Goal: Task Accomplishment & Management: Manage account settings

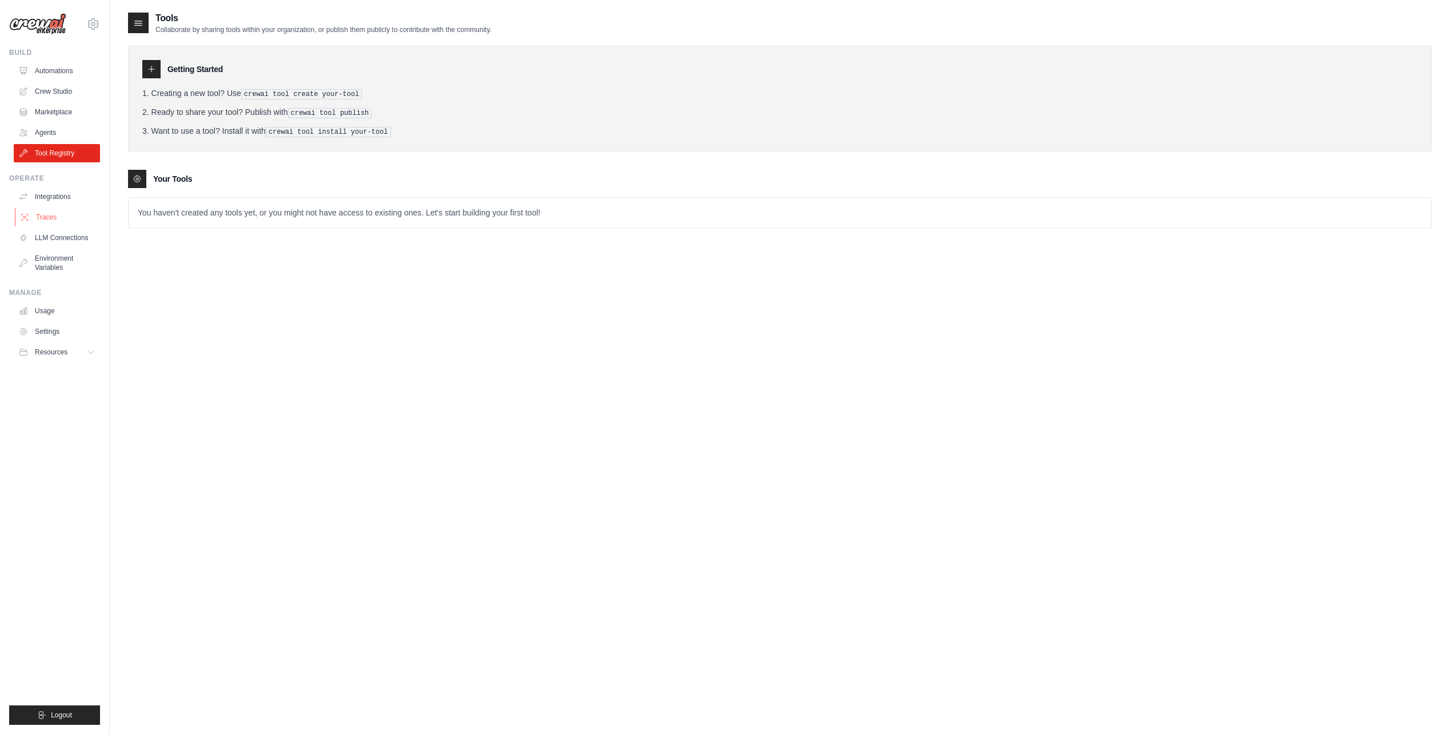
click at [81, 213] on link "Traces" at bounding box center [58, 217] width 86 height 18
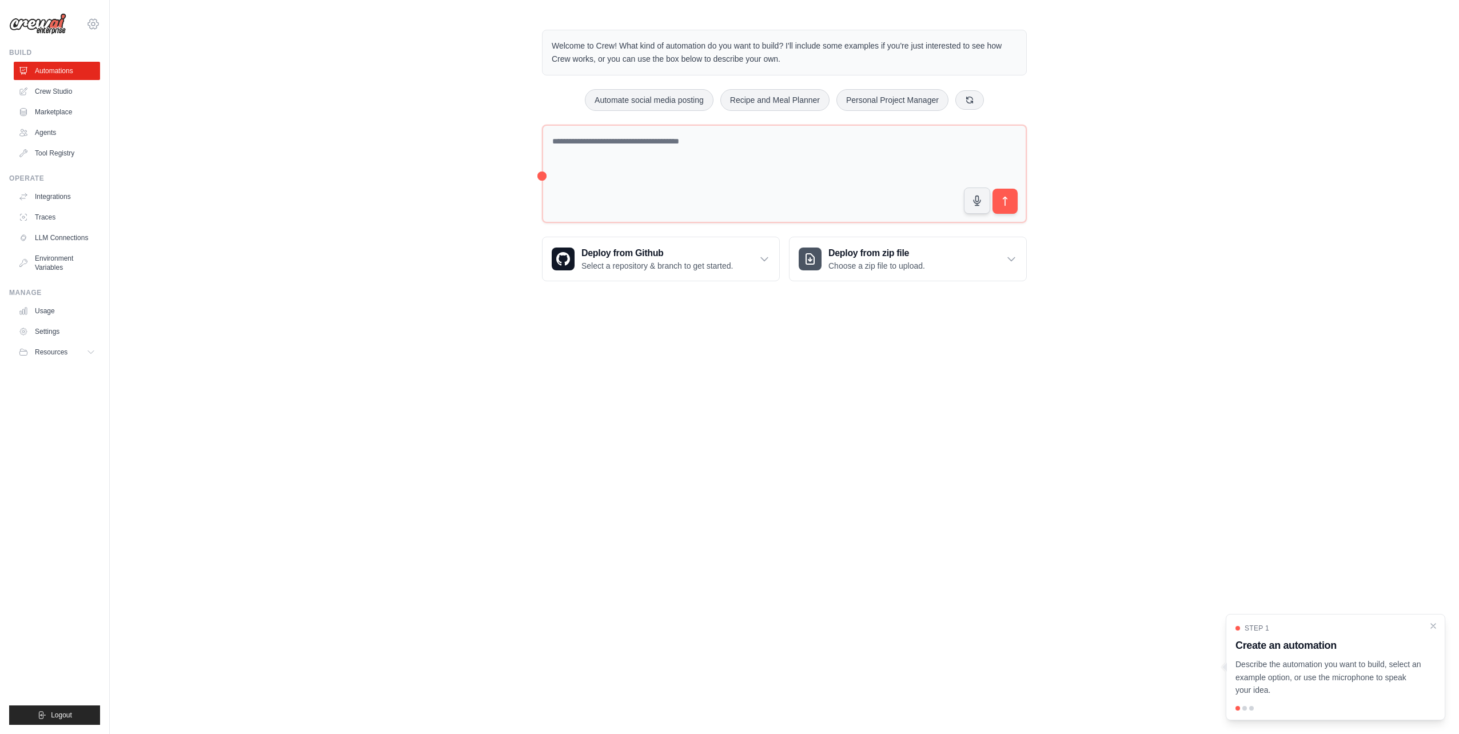
click at [99, 23] on icon at bounding box center [93, 24] width 14 height 14
click at [279, 60] on div "Welcome to Crew! What kind of automation do you want to build? I'll include som…" at bounding box center [784, 155] width 1349 height 288
click at [70, 90] on link "Crew Studio" at bounding box center [58, 91] width 86 height 18
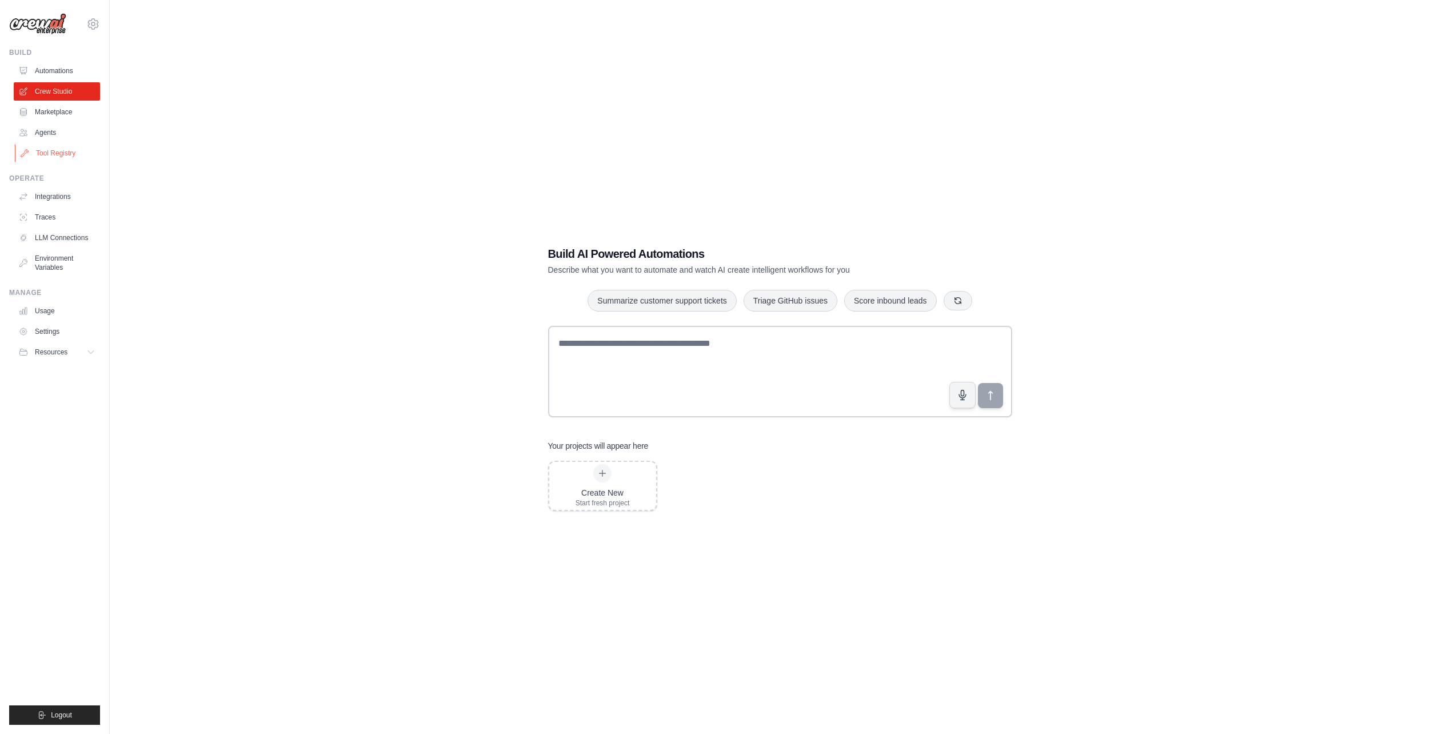
click at [55, 150] on link "Tool Registry" at bounding box center [58, 153] width 86 height 18
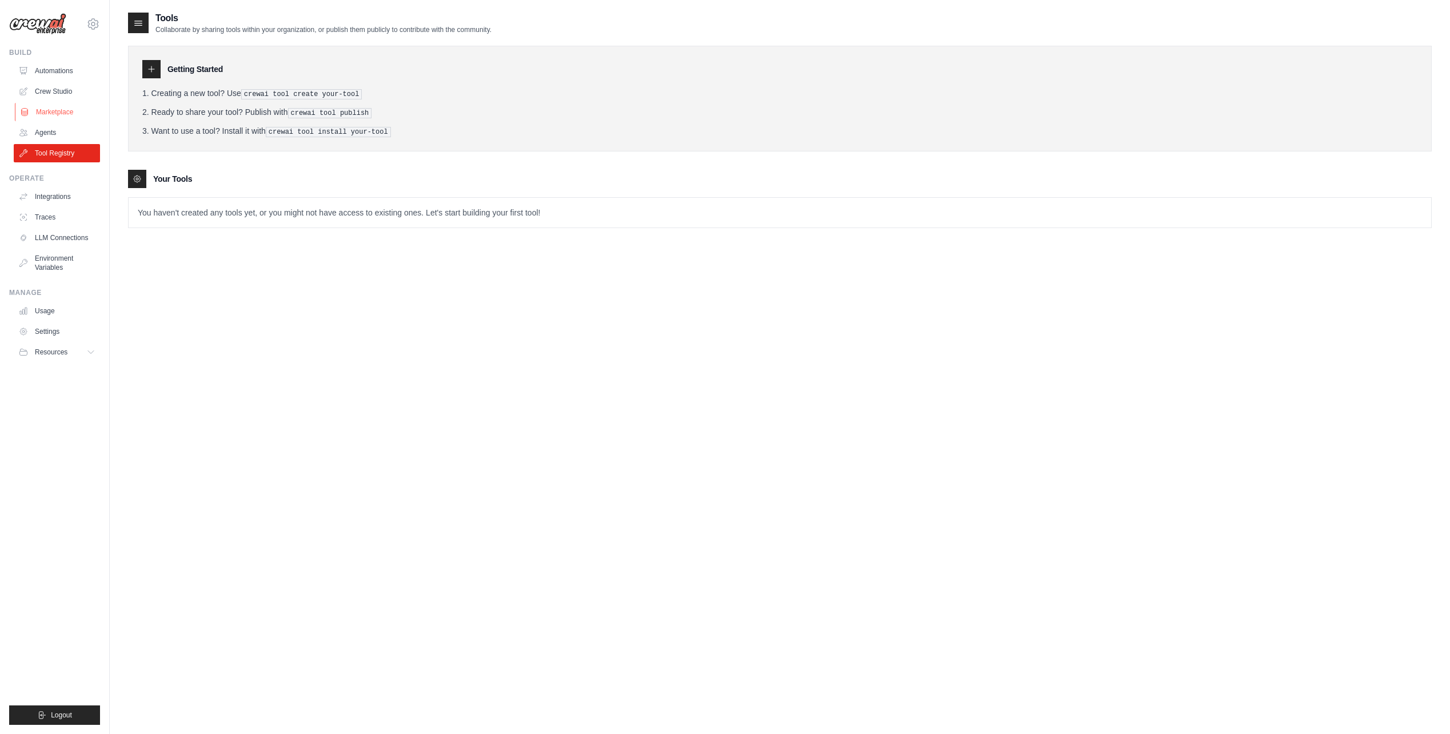
click at [56, 112] on link "Marketplace" at bounding box center [58, 112] width 86 height 18
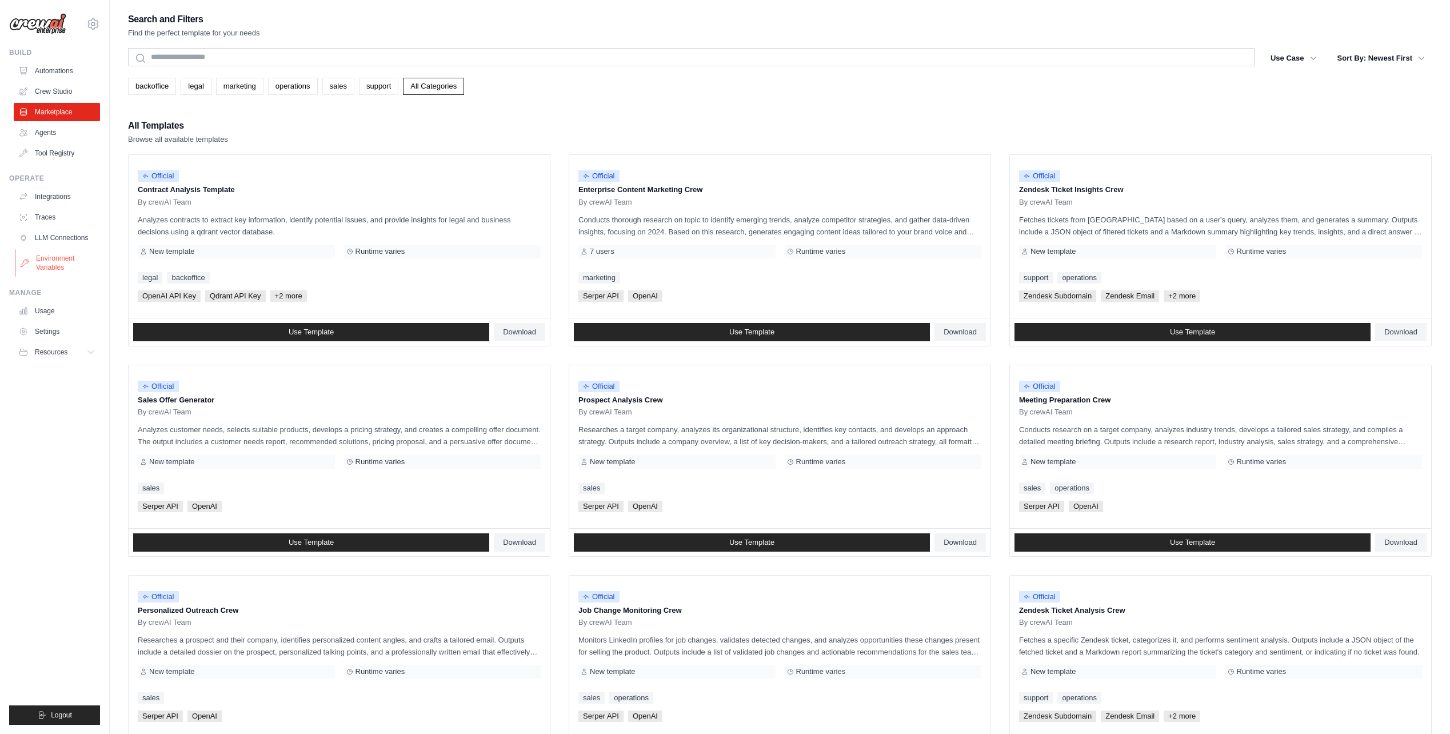
click at [46, 263] on link "Environment Variables" at bounding box center [58, 262] width 86 height 27
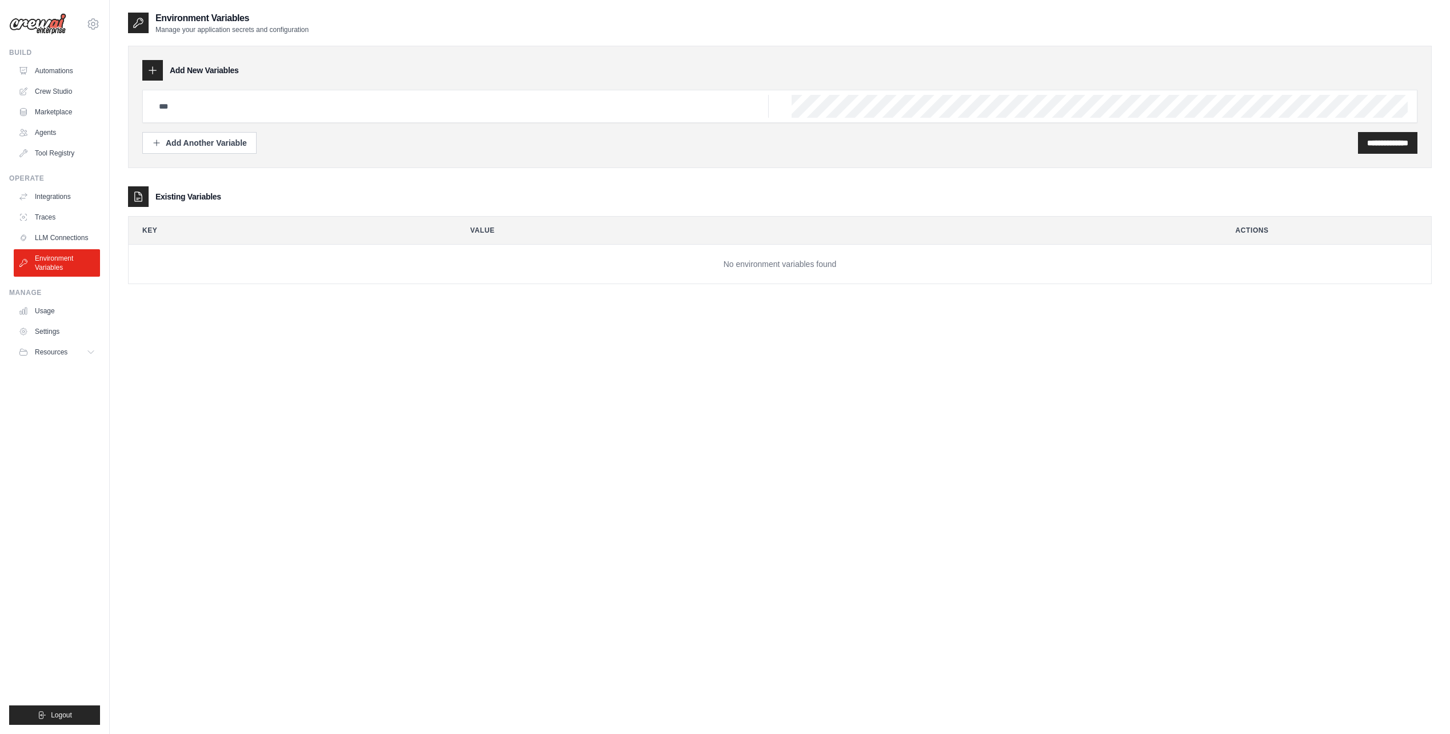
click at [46, 315] on link "Usage" at bounding box center [57, 311] width 86 height 18
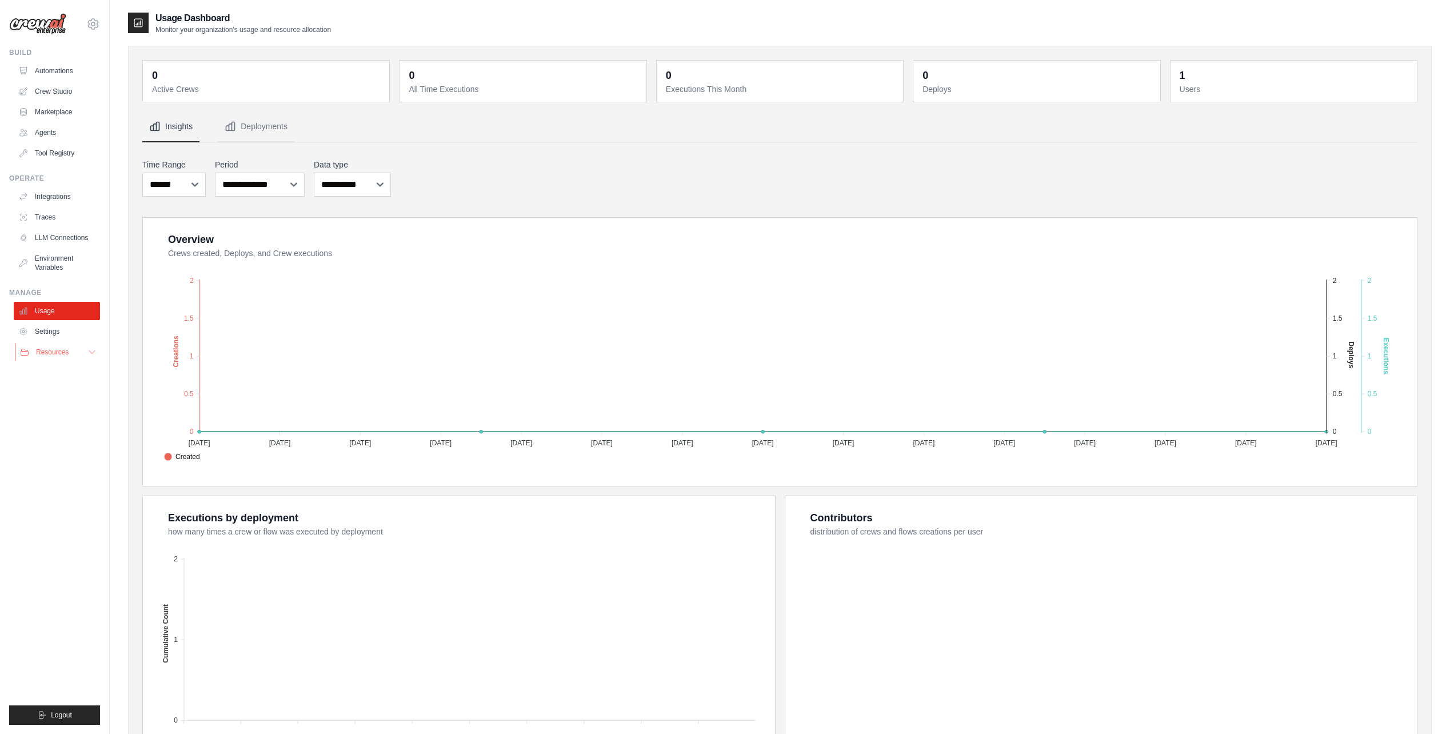
click at [92, 354] on icon at bounding box center [91, 351] width 9 height 9
click at [53, 234] on link "LLM Connections" at bounding box center [58, 238] width 86 height 18
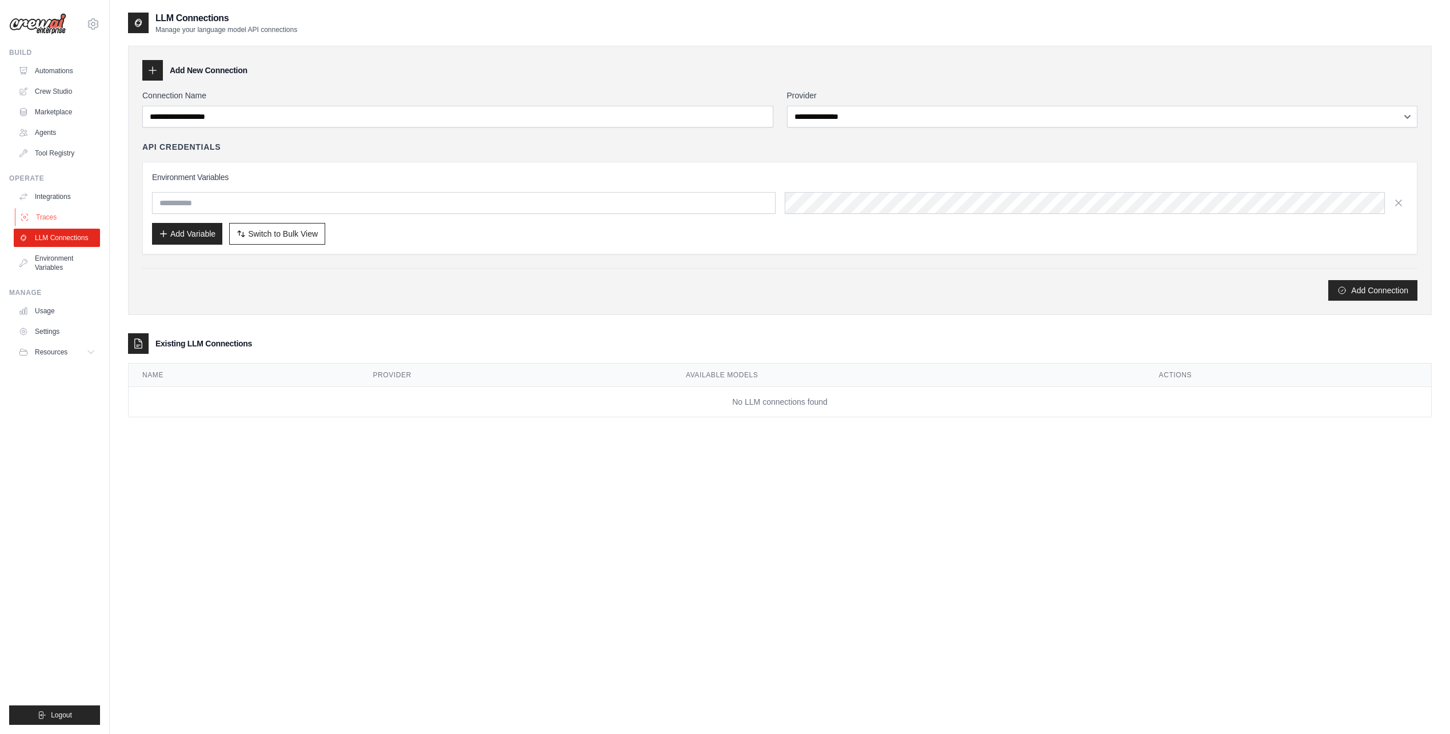
click at [49, 215] on link "Traces" at bounding box center [58, 217] width 86 height 18
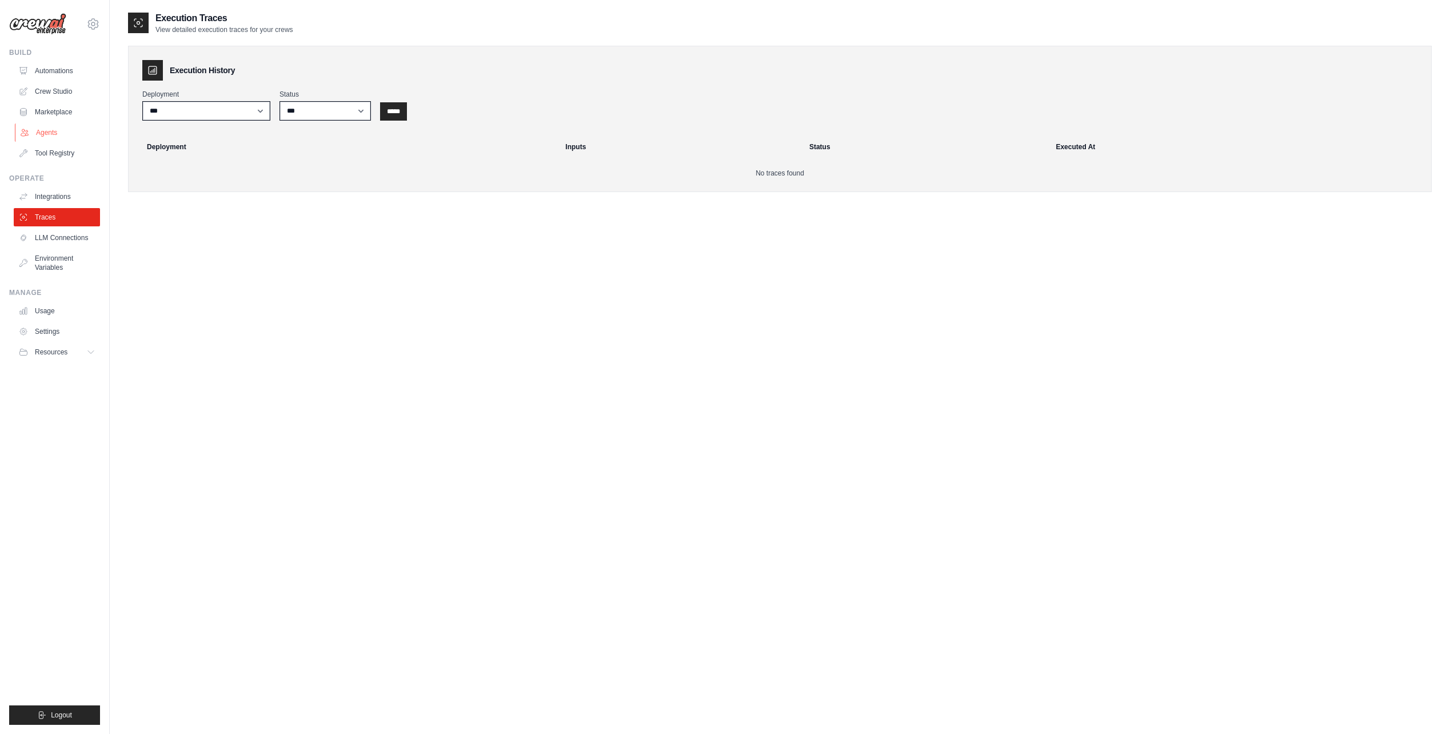
click at [45, 130] on link "Agents" at bounding box center [58, 132] width 86 height 18
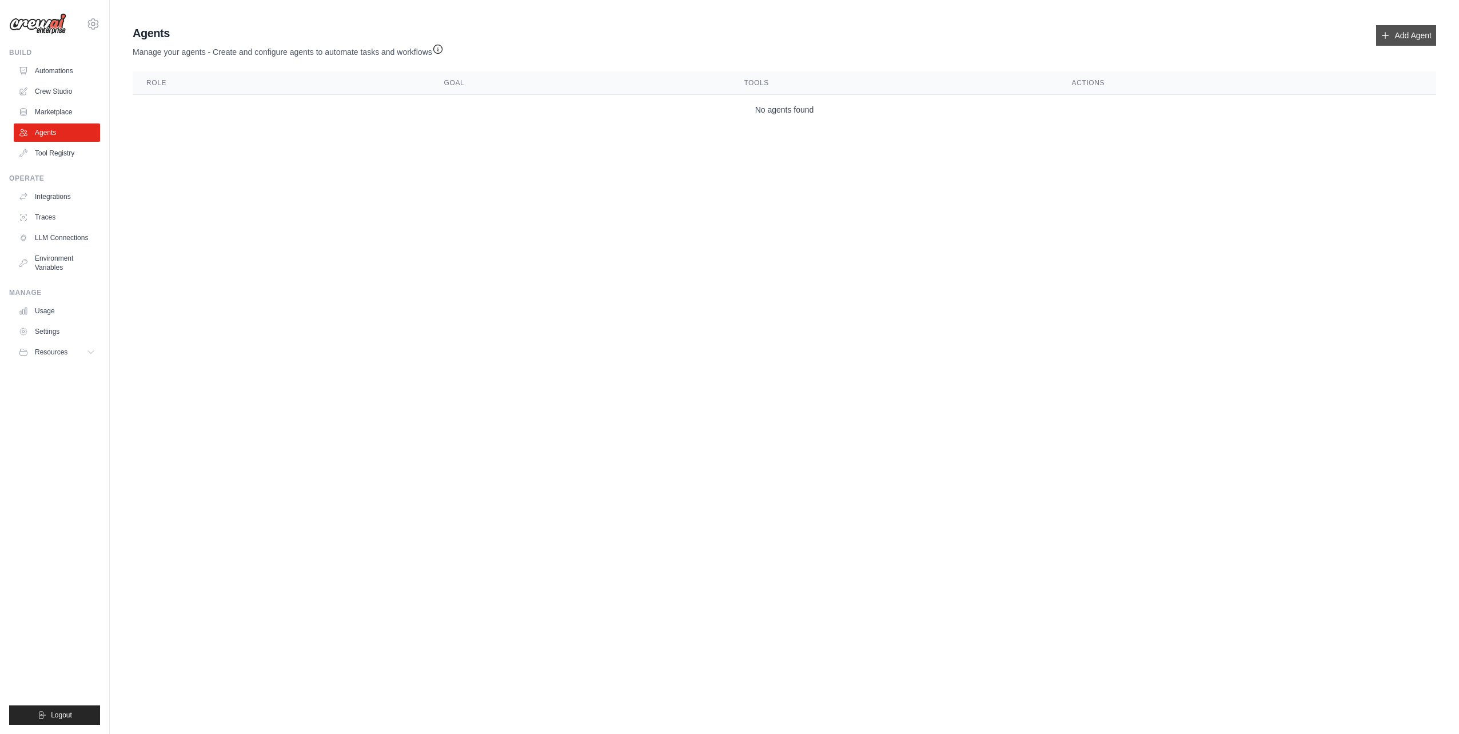
click at [1405, 34] on link "Add Agent" at bounding box center [1406, 35] width 60 height 21
click at [1401, 34] on link "Add Agent" at bounding box center [1406, 35] width 60 height 21
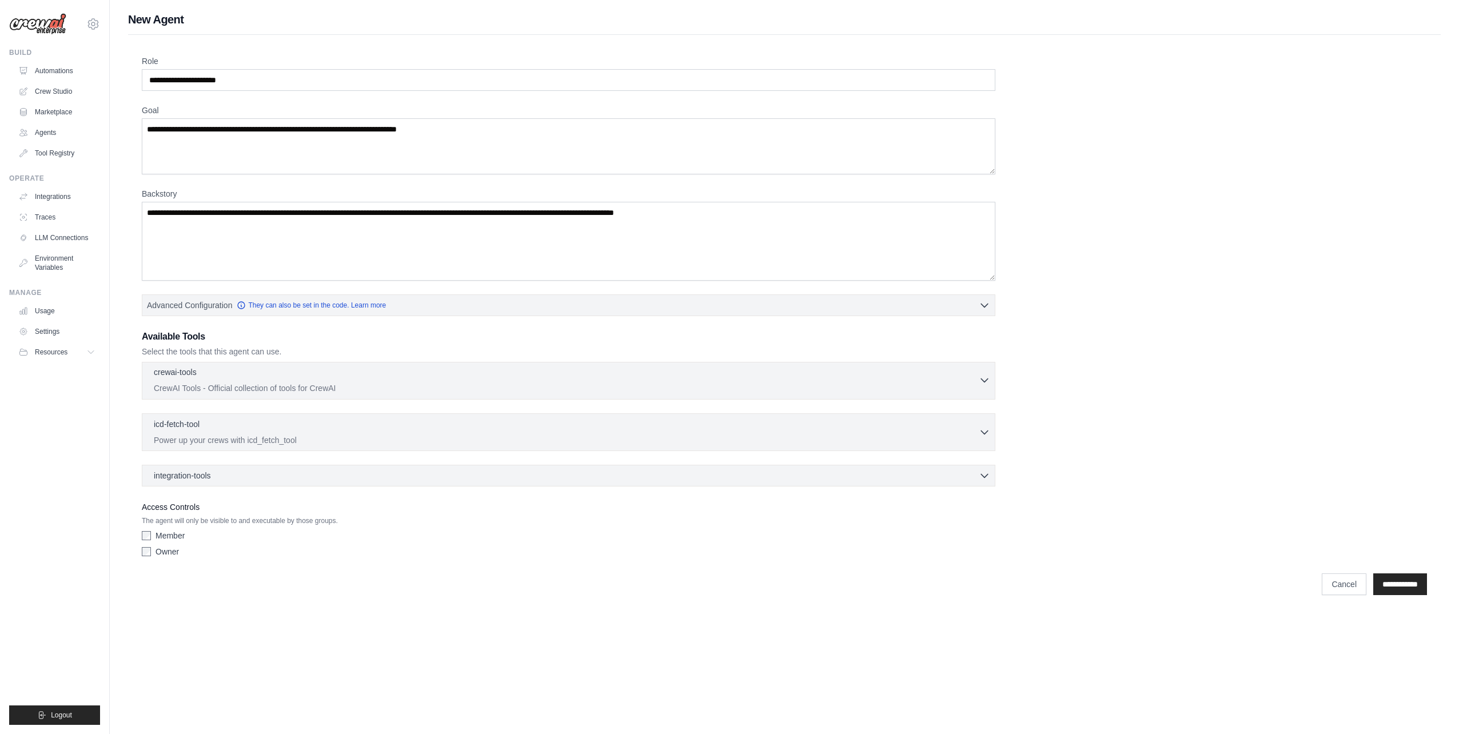
click at [282, 377] on div "crewai-tools 0 selected" at bounding box center [566, 373] width 825 height 14
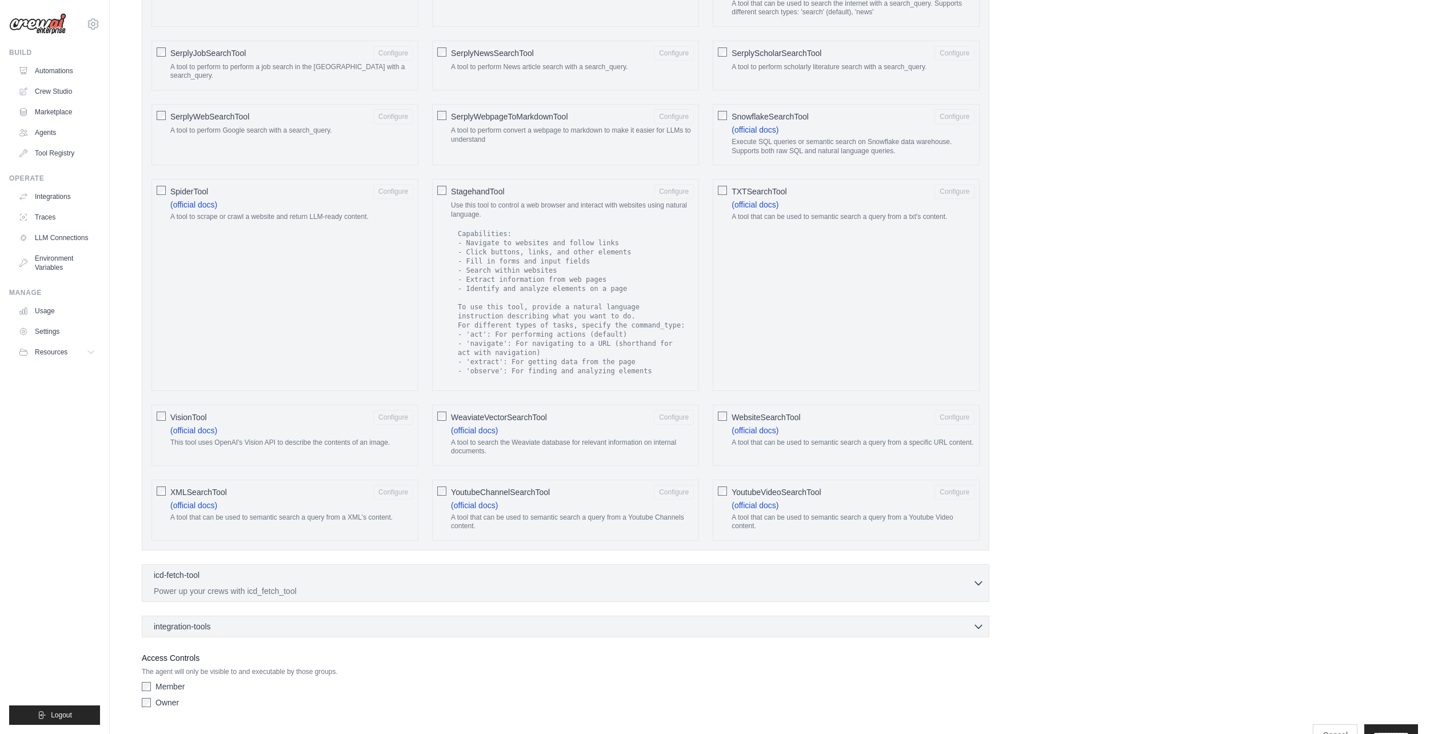
scroll to position [1591, 0]
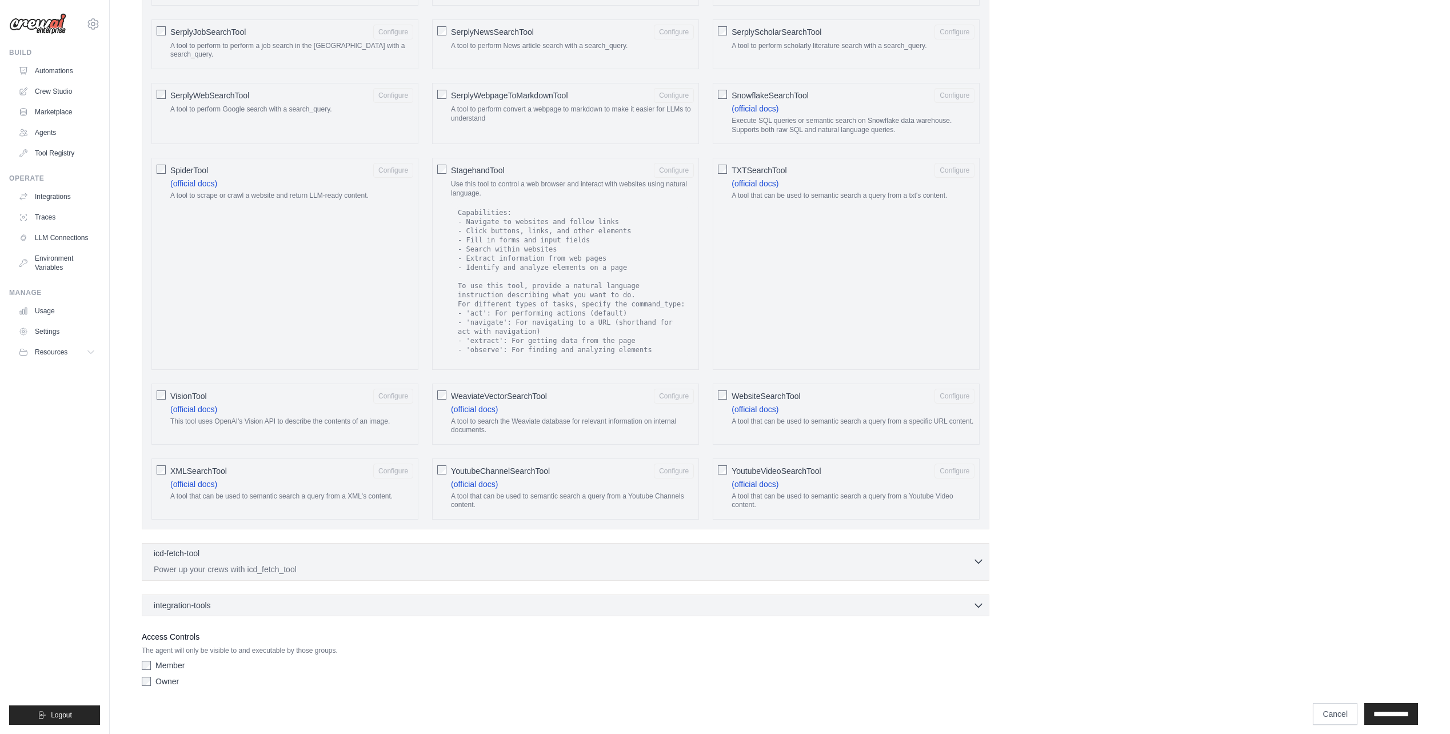
click at [942, 553] on div "icd-fetch-tool 0 selected Power up your crews with icd_fetch_tool" at bounding box center [563, 561] width 819 height 27
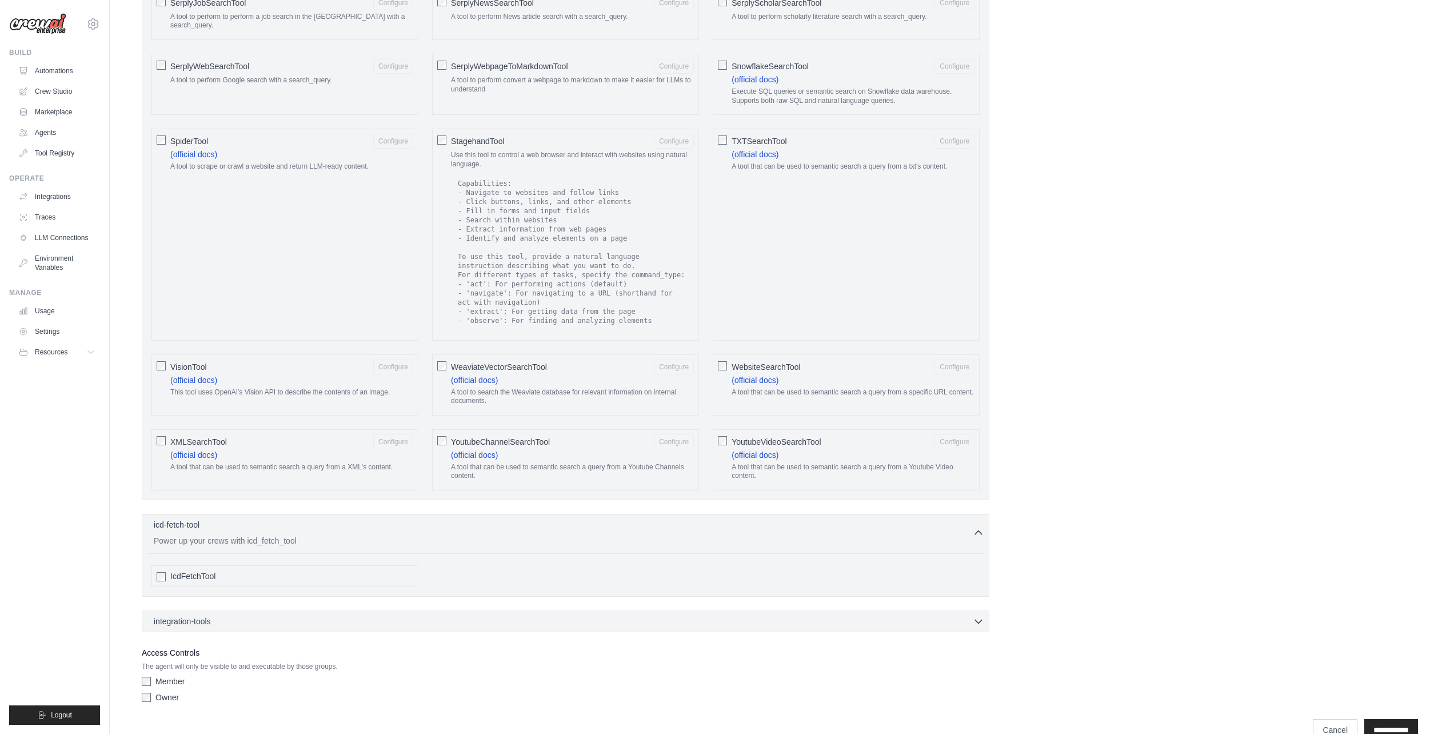
scroll to position [1636, 0]
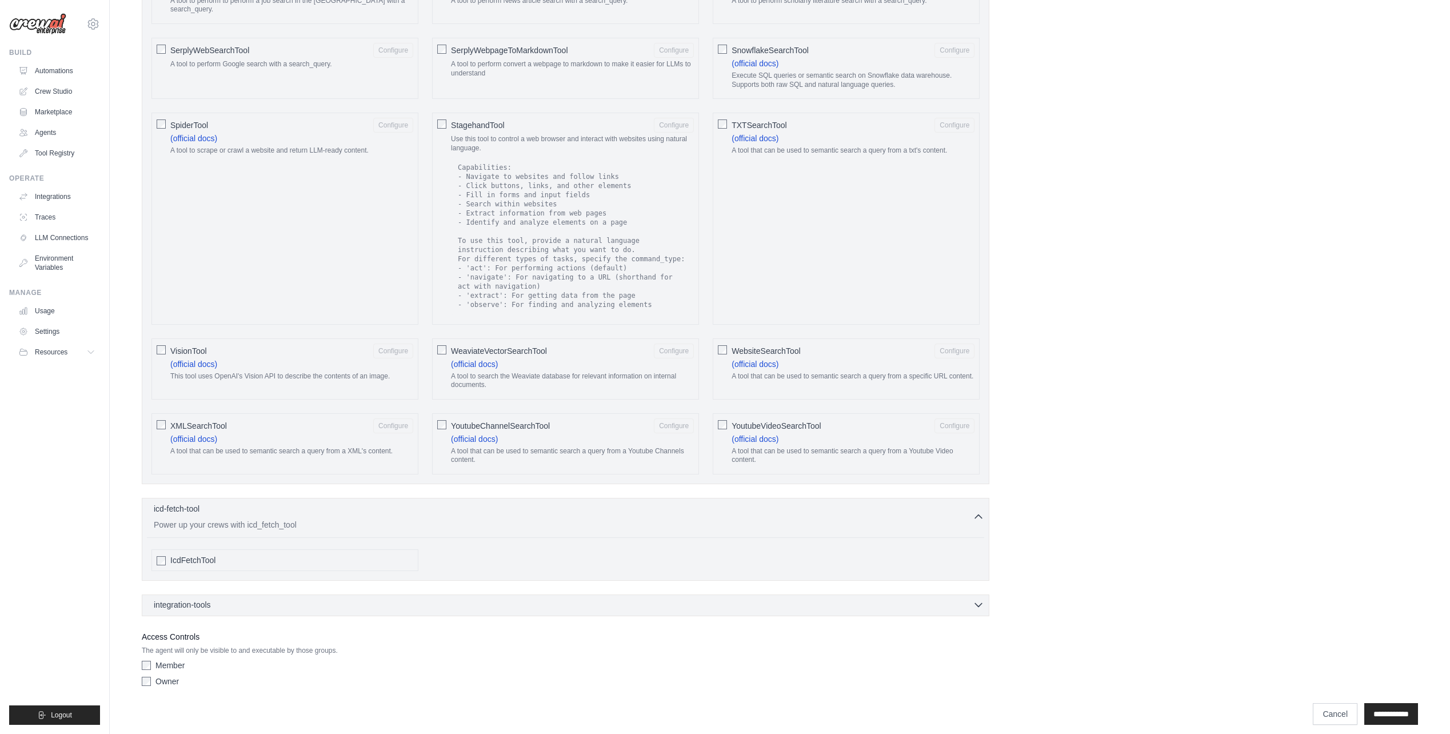
click at [273, 599] on div "integration-tools 0 selected" at bounding box center [569, 604] width 830 height 11
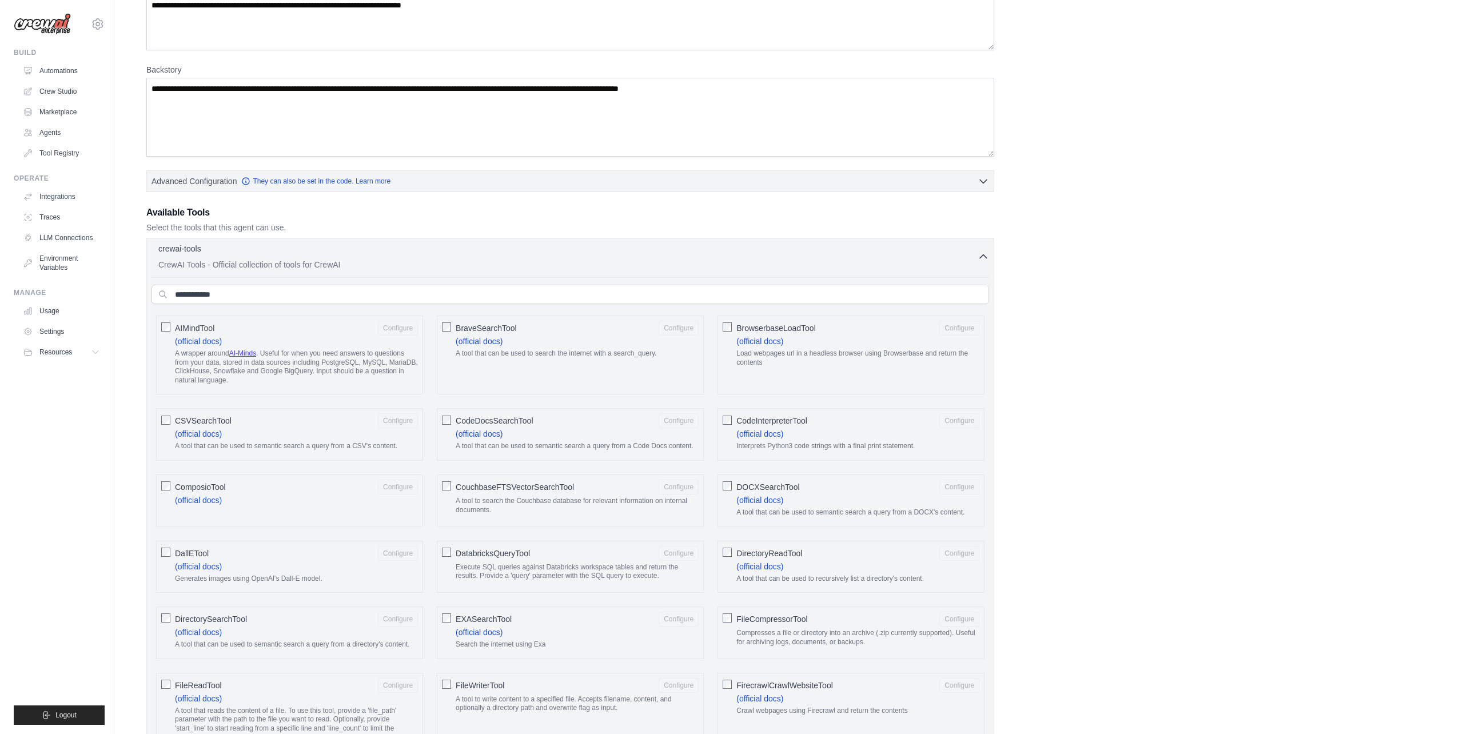
scroll to position [0, 0]
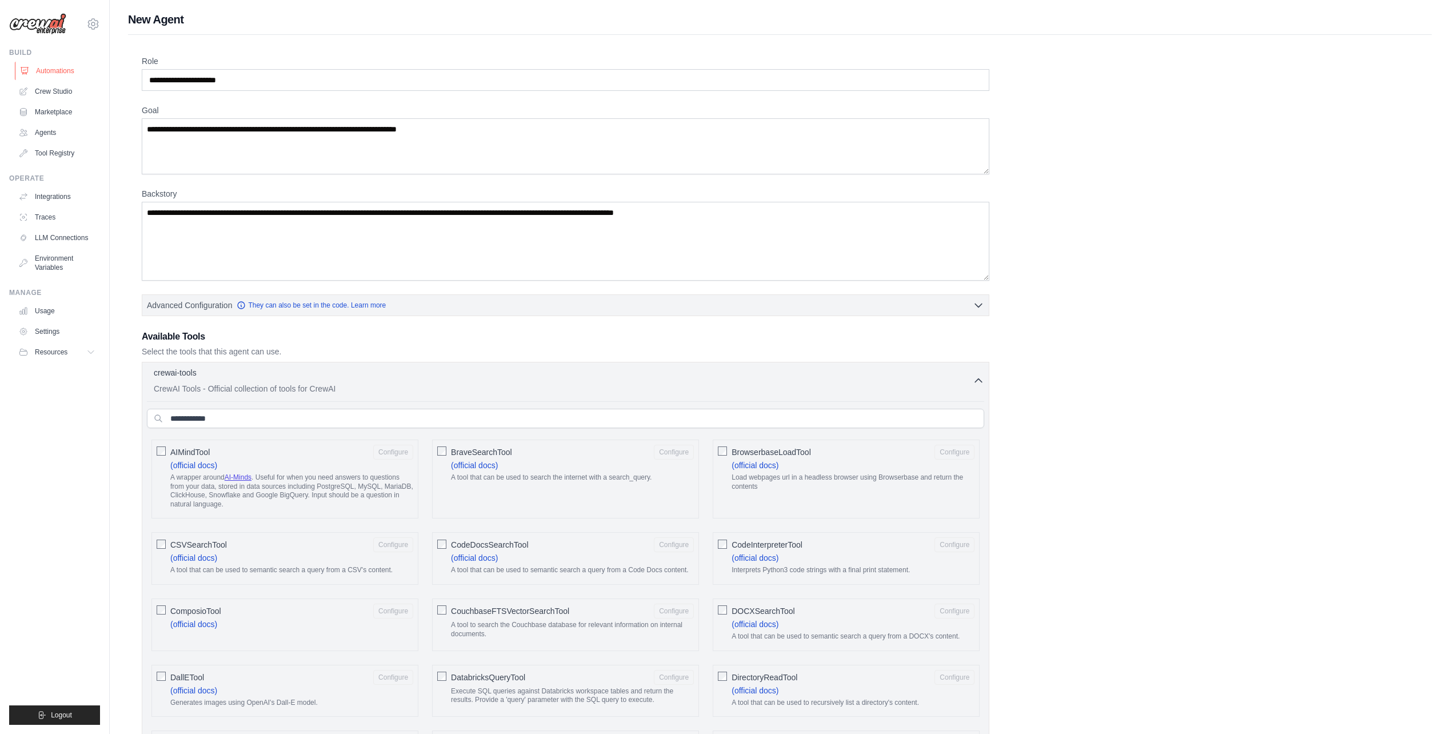
click at [57, 69] on link "Automations" at bounding box center [58, 71] width 86 height 18
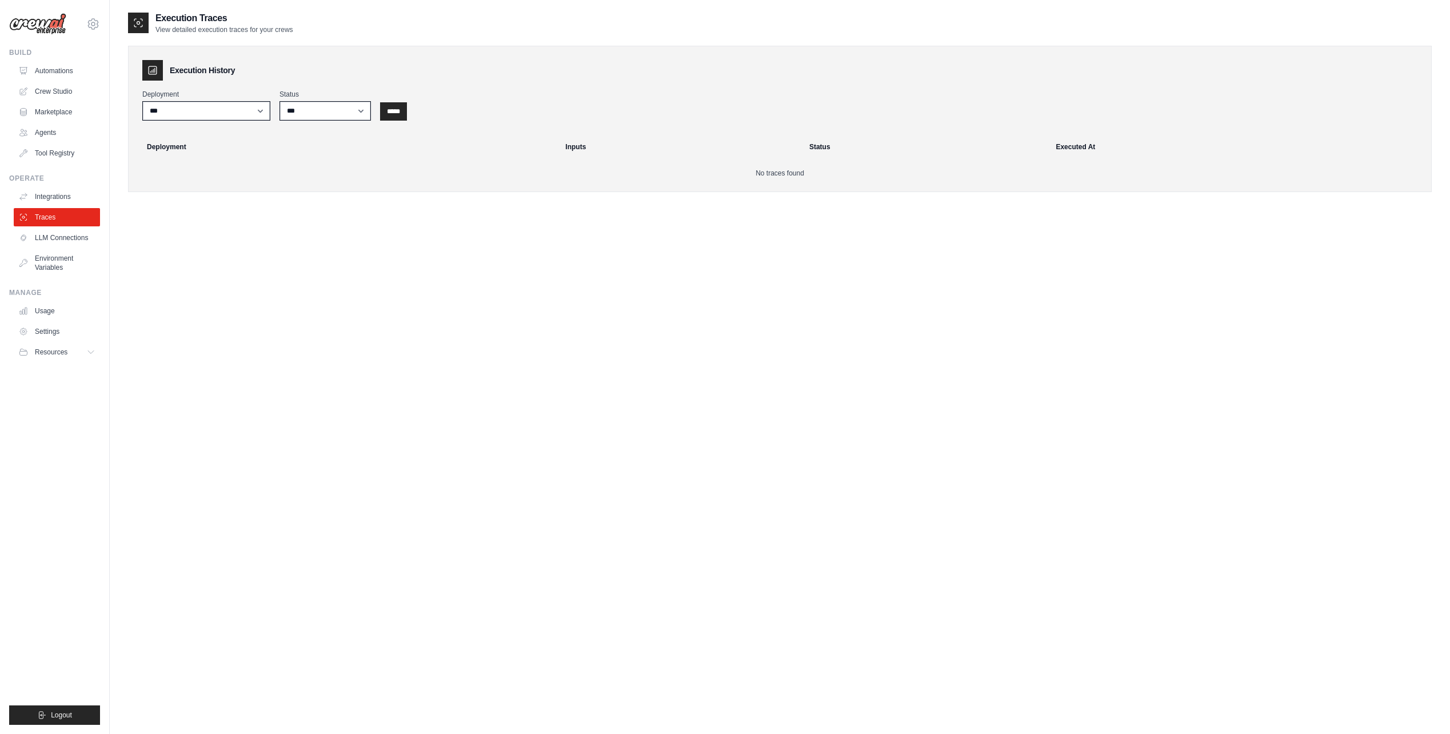
click at [87, 354] on button "Resources" at bounding box center [57, 352] width 86 height 18
click at [54, 235] on link "LLM Connections" at bounding box center [58, 238] width 86 height 18
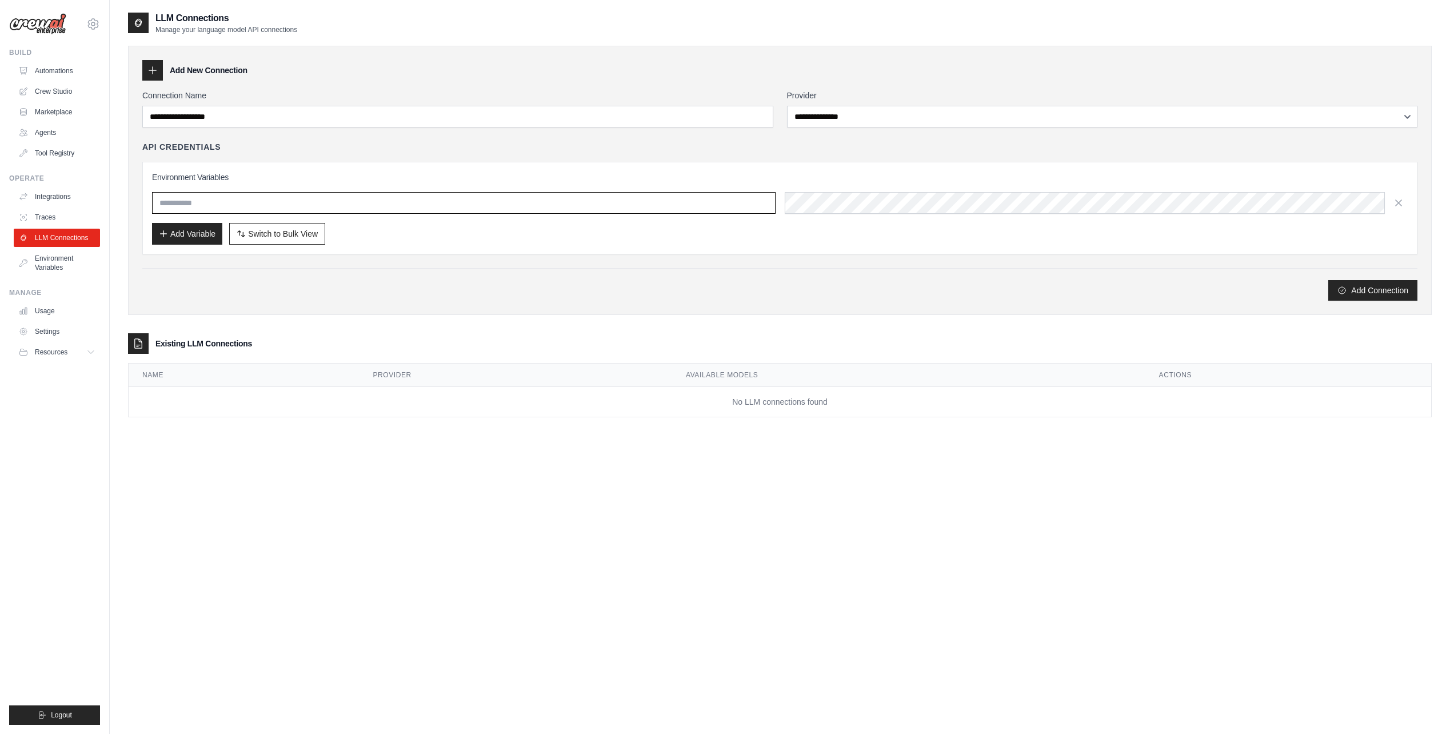
click at [233, 206] on input "text" at bounding box center [464, 203] width 624 height 22
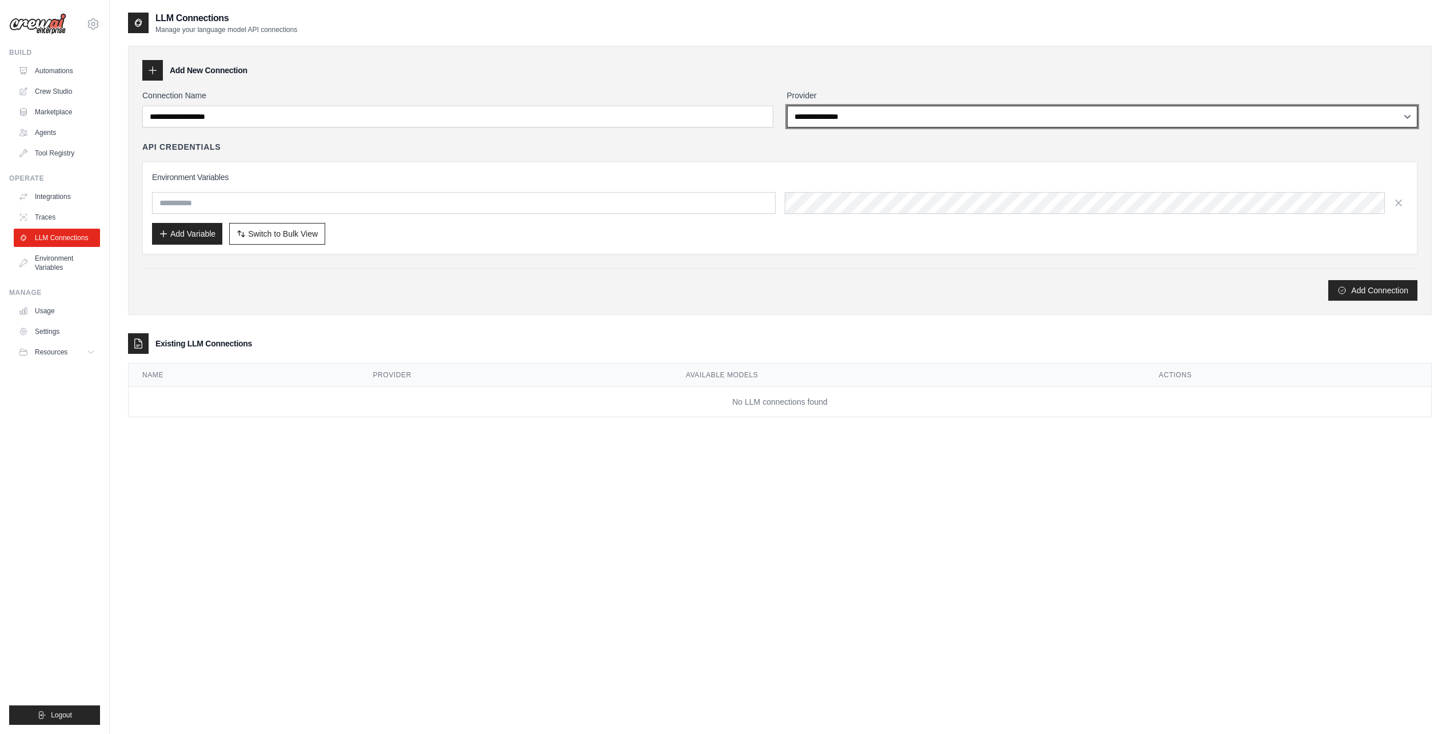
click at [969, 117] on select "**********" at bounding box center [1102, 117] width 631 height 22
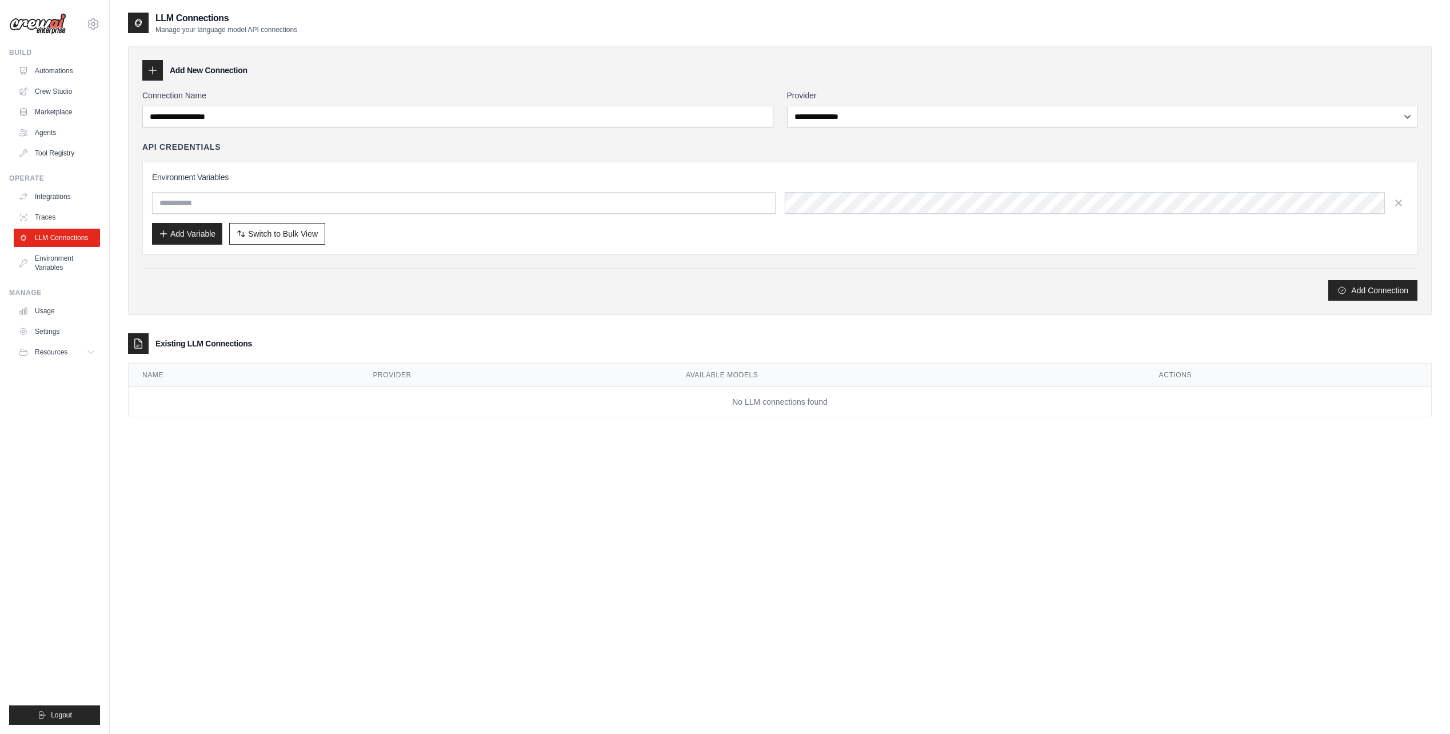
click at [729, 68] on div "Add New Connection" at bounding box center [779, 70] width 1275 height 21
click at [70, 90] on link "Crew Studio" at bounding box center [58, 91] width 86 height 18
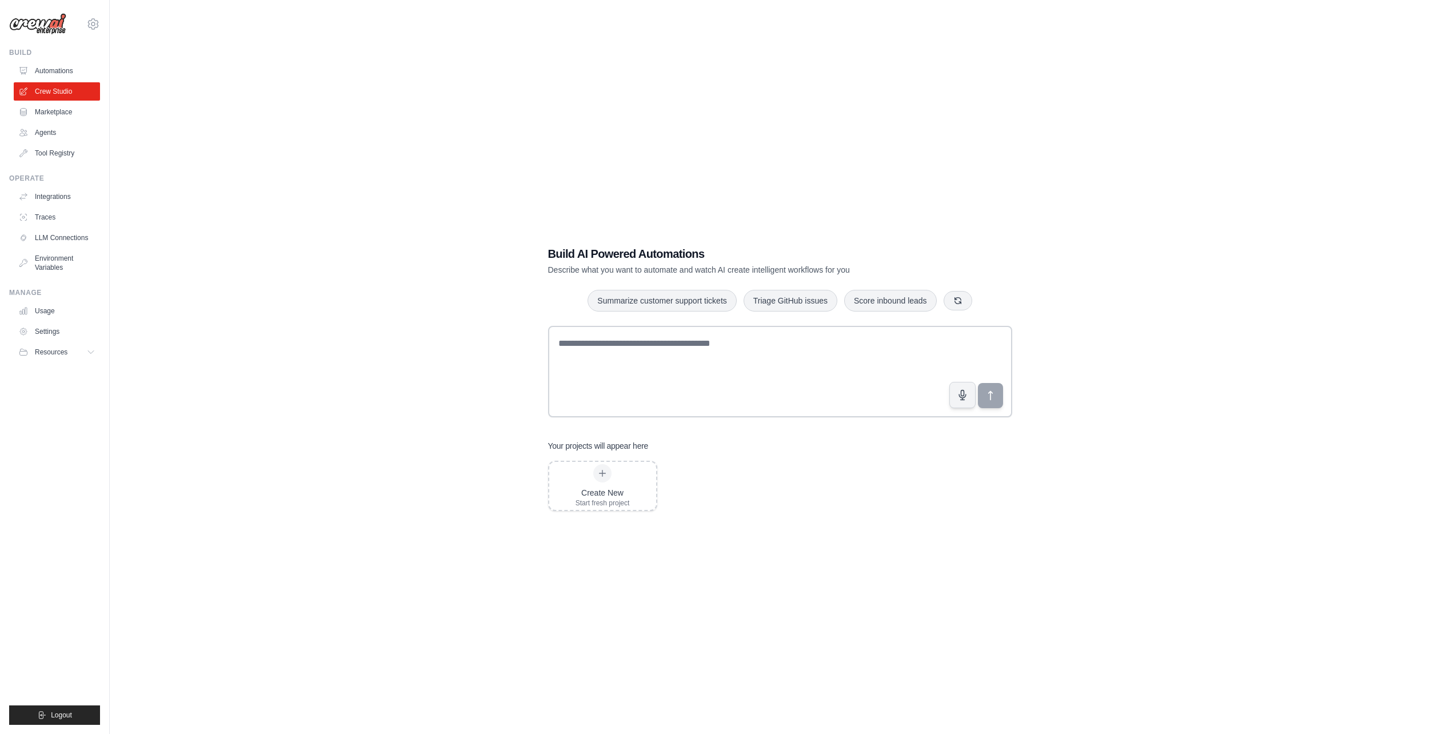
click at [68, 70] on link "Automations" at bounding box center [57, 71] width 86 height 18
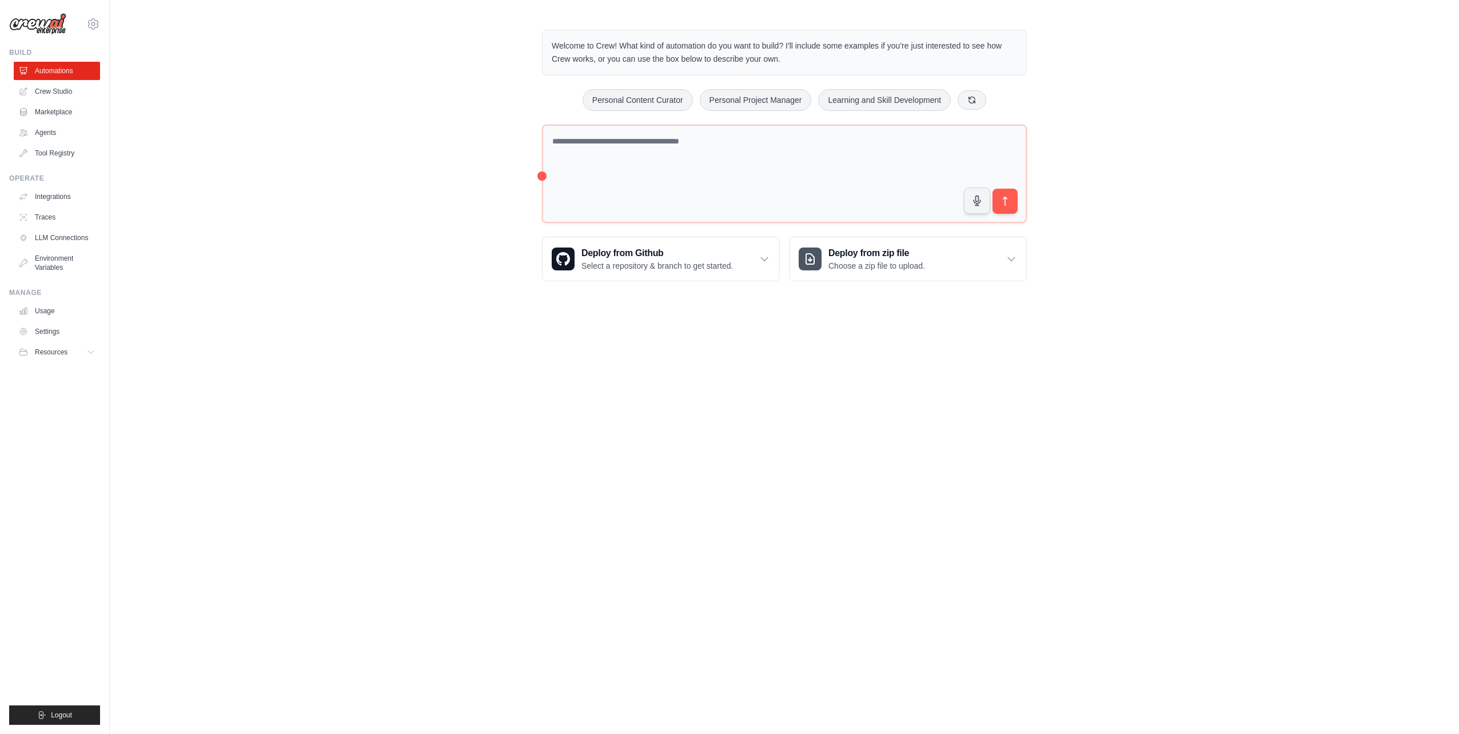
click at [55, 25] on img at bounding box center [37, 24] width 57 height 22
click at [94, 21] on icon at bounding box center [93, 24] width 14 height 14
click at [90, 71] on link "Settings" at bounding box center [93, 77] width 101 height 21
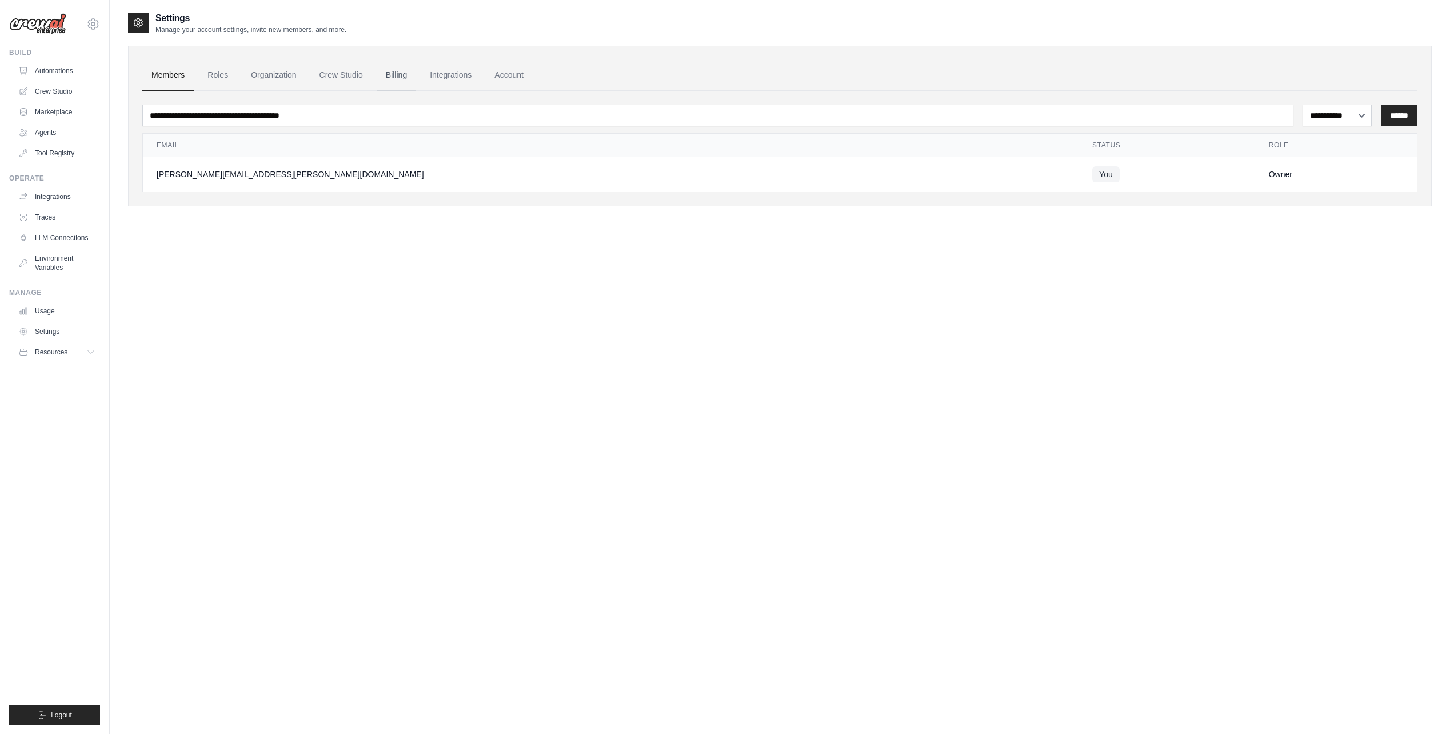
click at [402, 71] on link "Billing" at bounding box center [396, 75] width 39 height 31
